Goal: Task Accomplishment & Management: Manage account settings

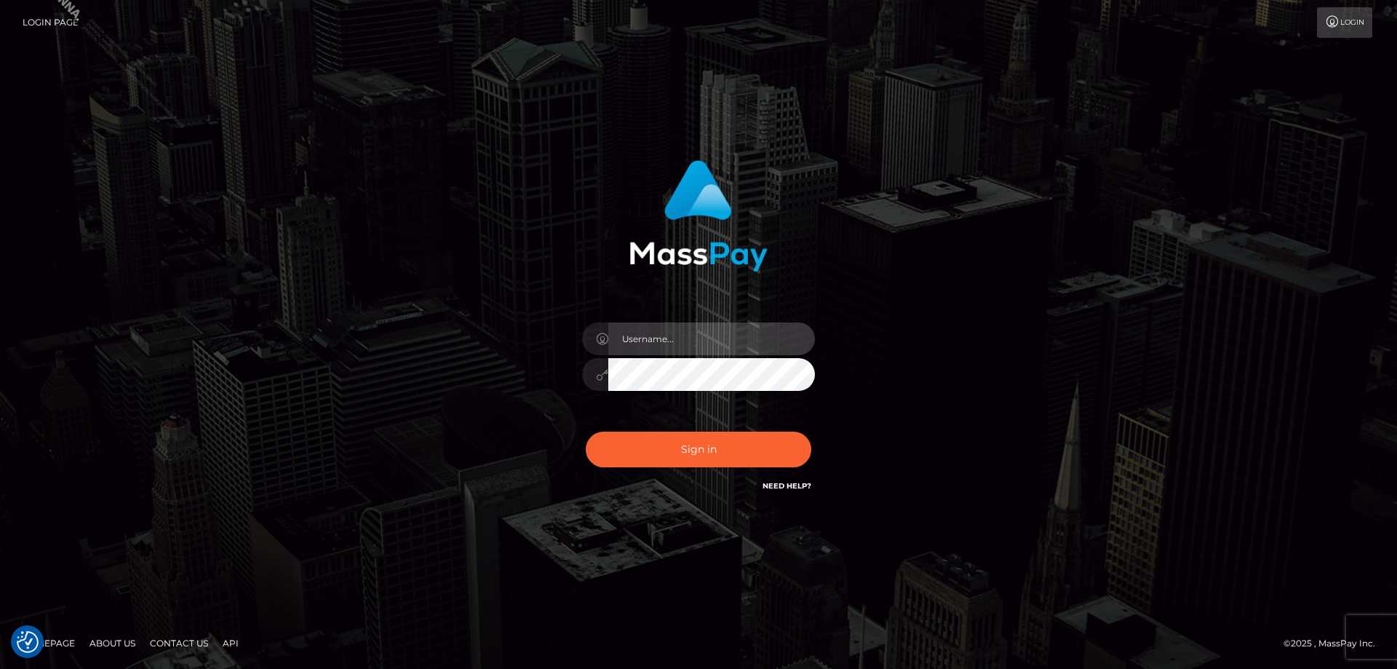
click at [667, 346] on input "text" at bounding box center [711, 338] width 207 height 33
type input "Jose.Silversocial"
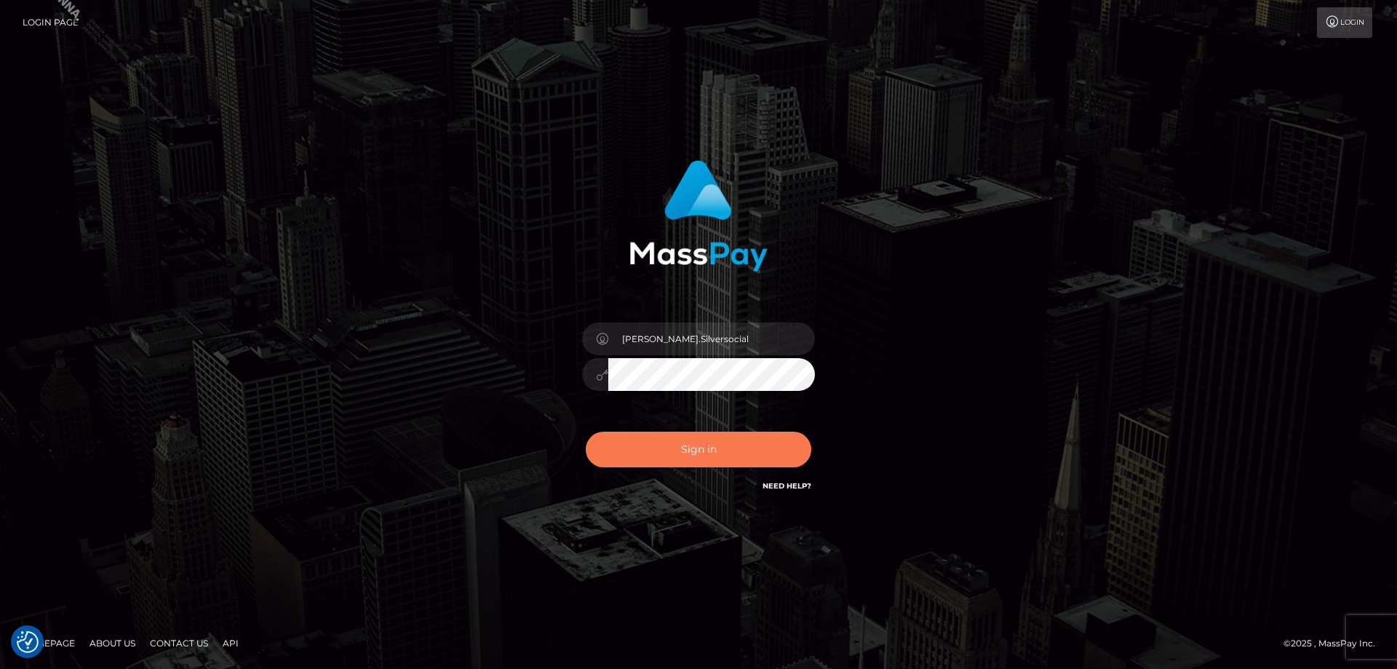
click at [687, 448] on button "Sign in" at bounding box center [699, 449] width 226 height 36
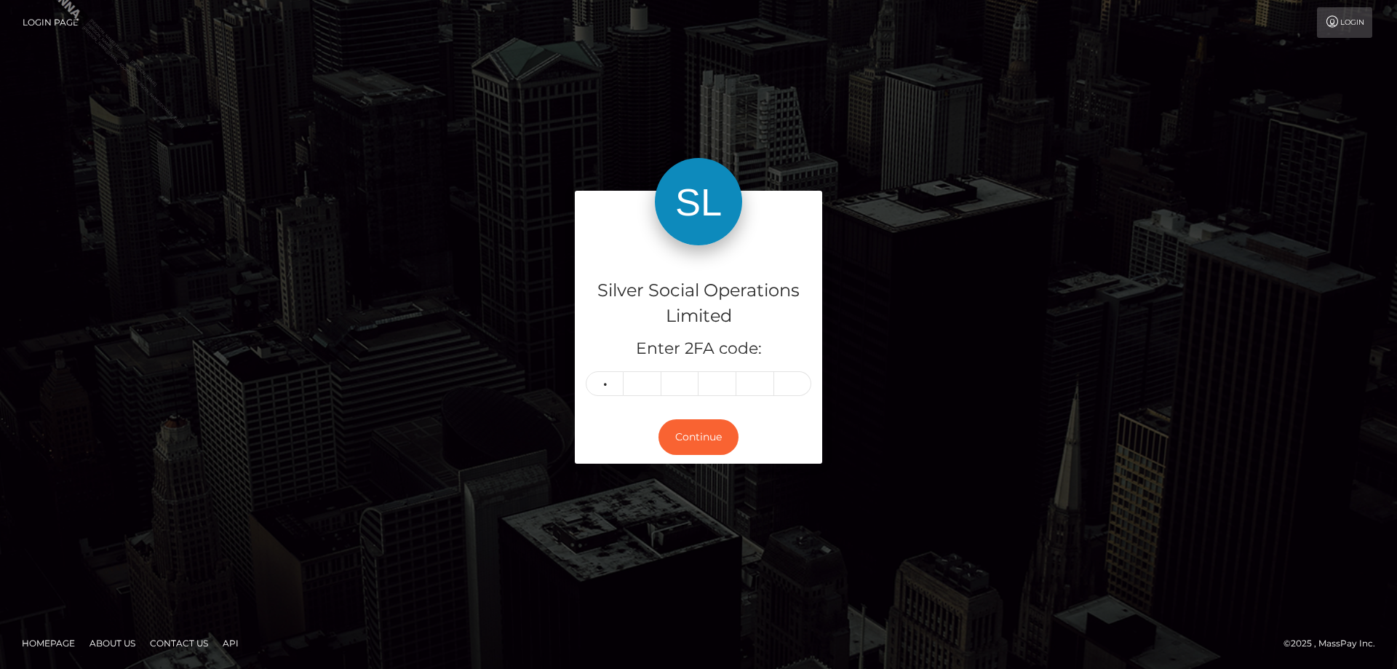
type input "2"
type input "1"
type input "3"
type input "5"
type input "9"
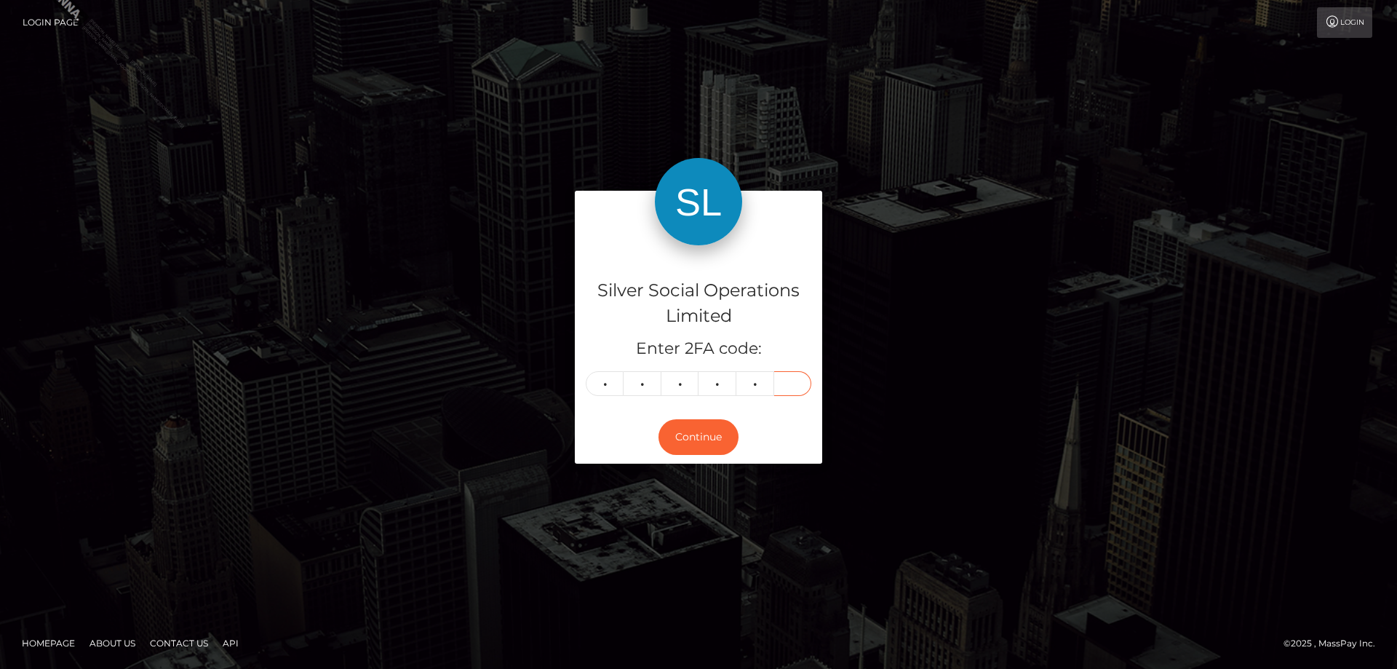
type input "8"
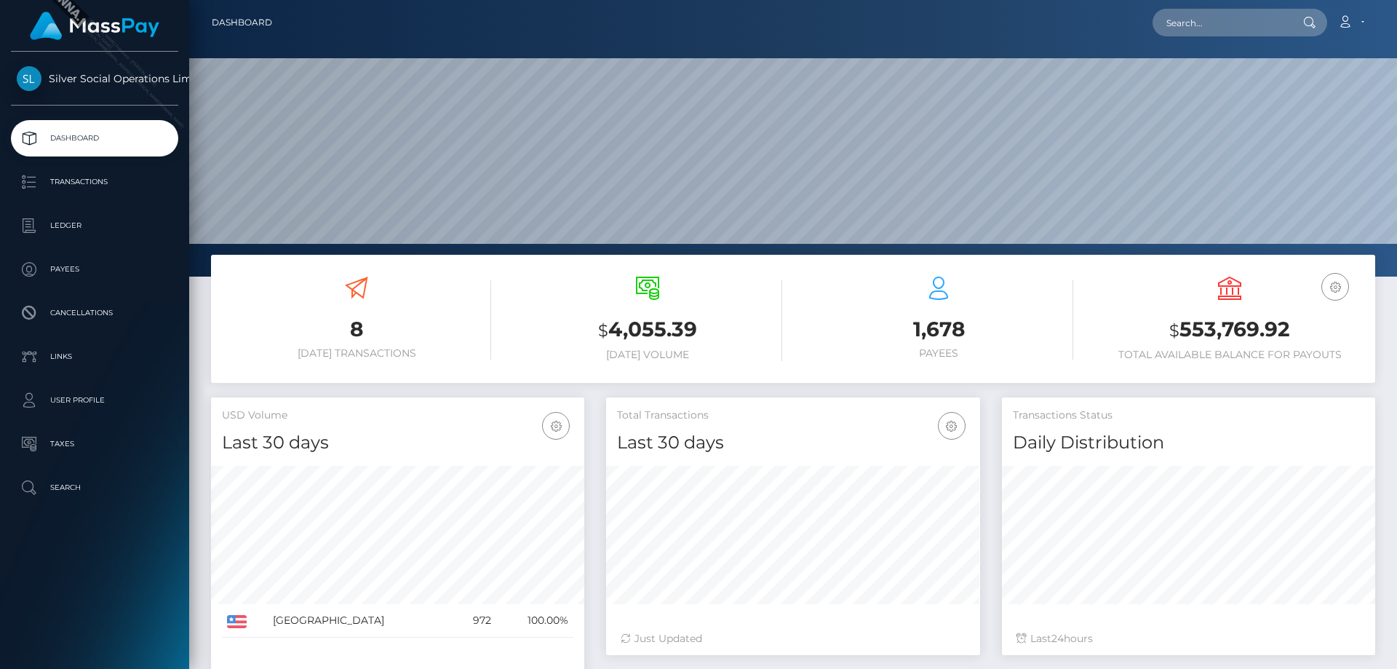
scroll to position [258, 374]
drag, startPoint x: 1315, startPoint y: 336, endPoint x: 1166, endPoint y: 334, distance: 149.2
click at [1166, 334] on h3 "$ 553,769.92" at bounding box center [1229, 330] width 269 height 30
copy h3 "$ 553,769.92"
